Goal: Check status: Check status

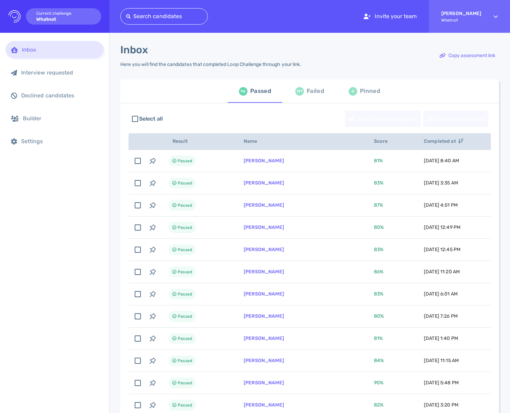
drag, startPoint x: 304, startPoint y: 122, endPoint x: 313, endPoint y: 93, distance: 29.5
click at [304, 121] on div "Select all Send interview request Decline candidates" at bounding box center [310, 118] width 362 height 23
click at [313, 93] on div "Failed" at bounding box center [315, 91] width 17 height 10
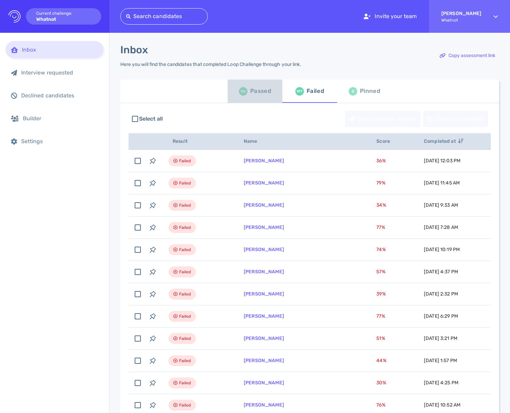
click at [265, 96] on div "Passed" at bounding box center [260, 91] width 21 height 10
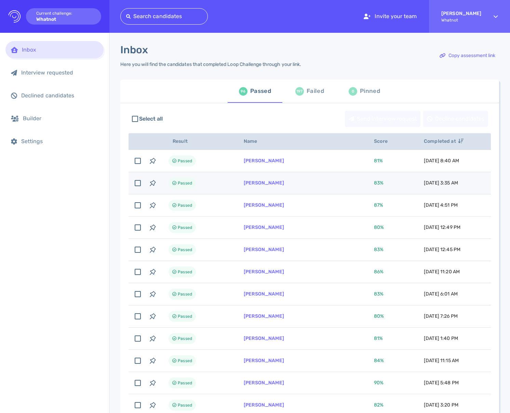
click at [313, 187] on td "[PERSON_NAME]" at bounding box center [301, 183] width 130 height 22
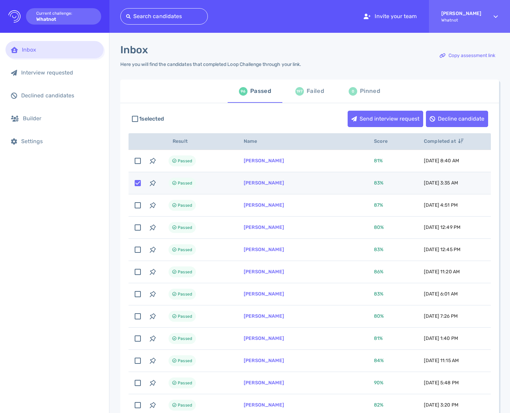
click at [313, 187] on td "[PERSON_NAME]" at bounding box center [301, 183] width 130 height 22
checkbox input "false"
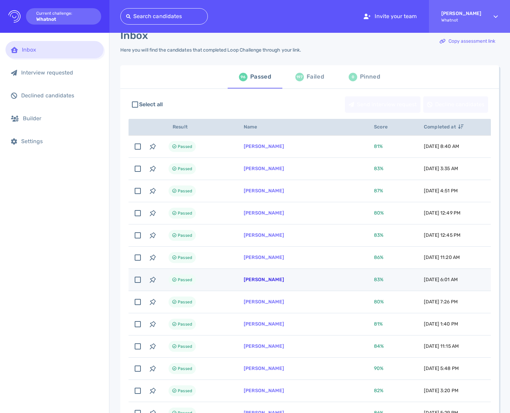
scroll to position [15, 0]
